Goal: Entertainment & Leisure: Consume media (video, audio)

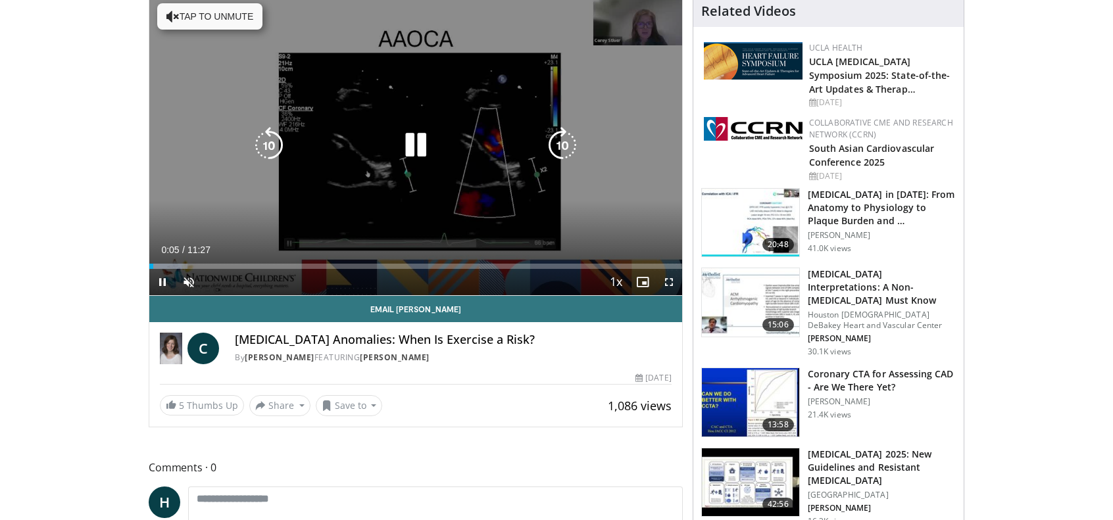
scroll to position [108, 0]
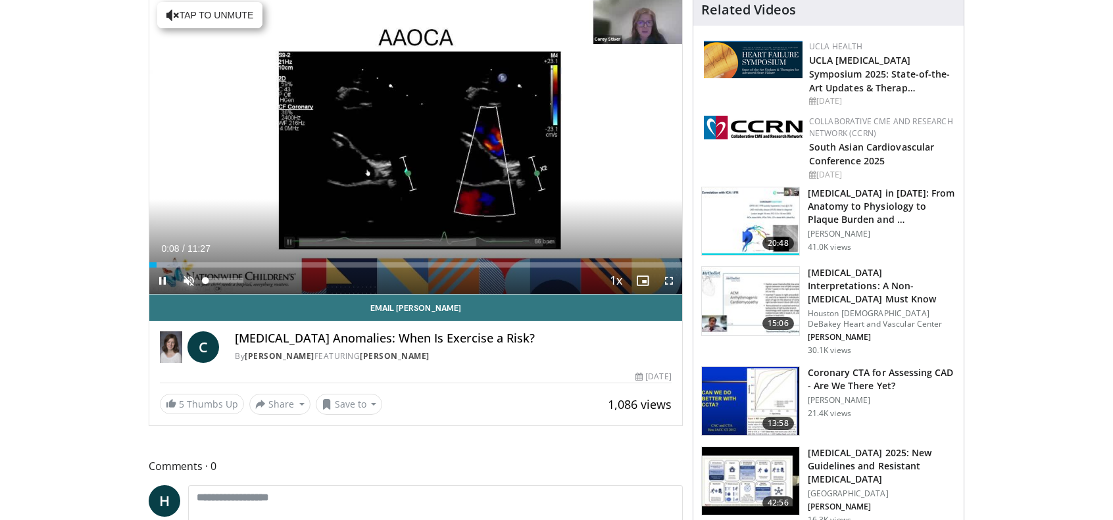
click at [194, 278] on span "Video Player" at bounding box center [189, 281] width 26 height 26
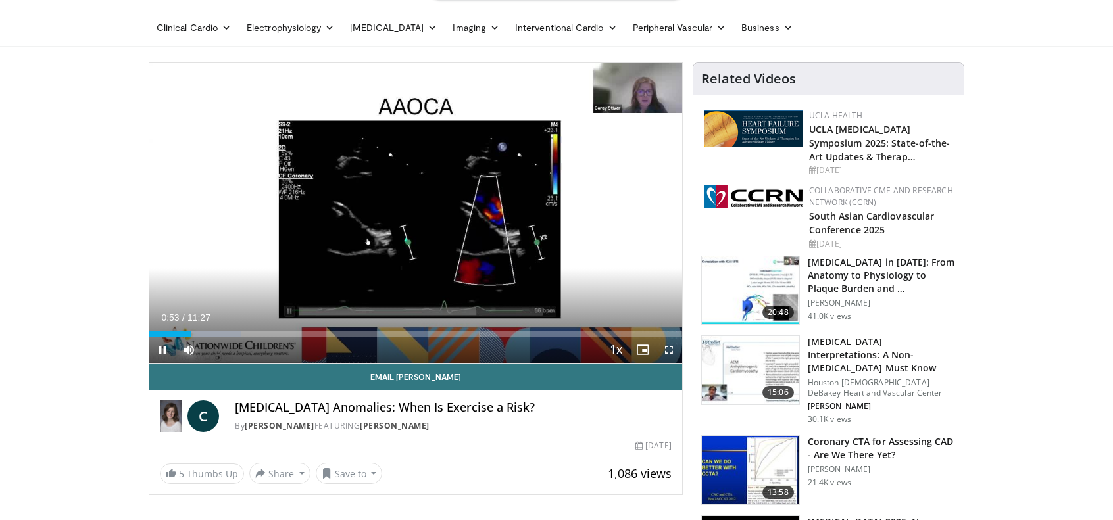
scroll to position [0, 0]
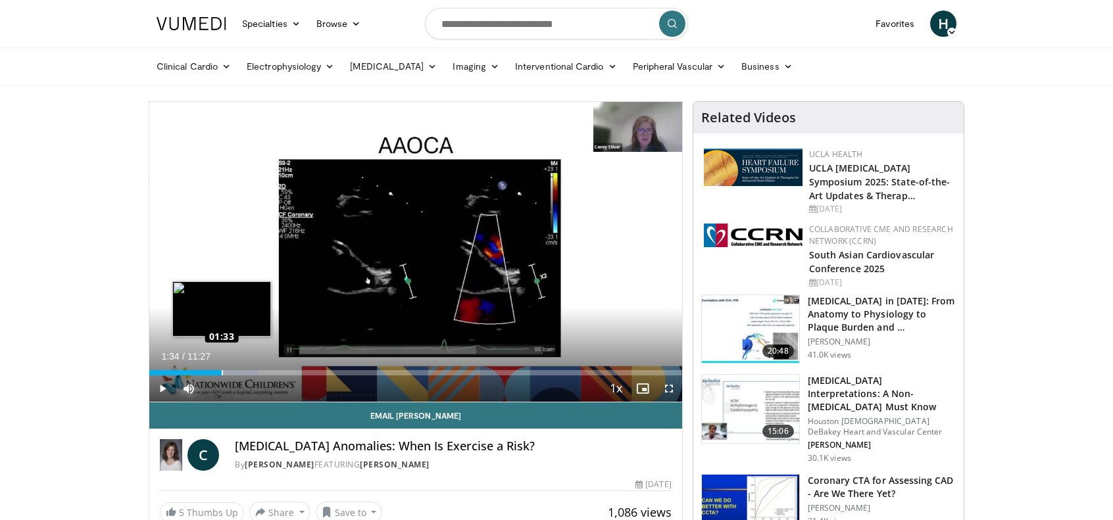
drag, startPoint x: 204, startPoint y: 372, endPoint x: 222, endPoint y: 374, distance: 18.5
click at [222, 374] on div "Loaded : 20.35% 01:34 01:33" at bounding box center [415, 372] width 533 height 5
